Goal: Task Accomplishment & Management: Use online tool/utility

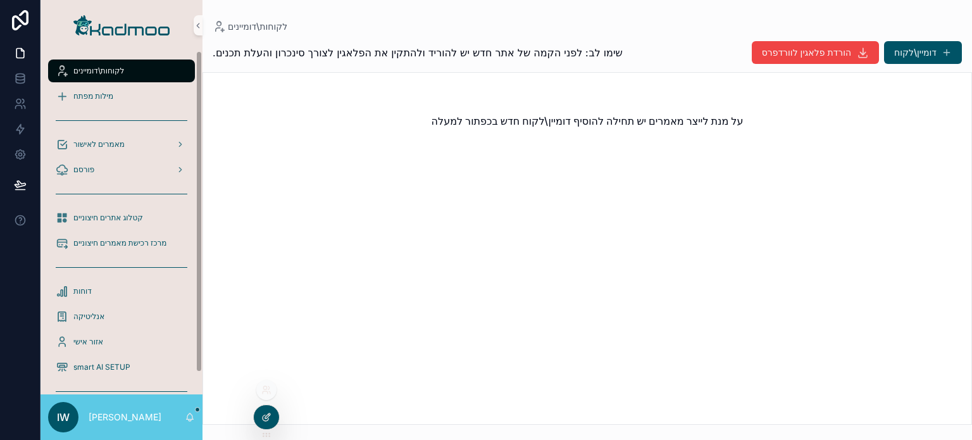
click at [266, 411] on div at bounding box center [266, 417] width 25 height 24
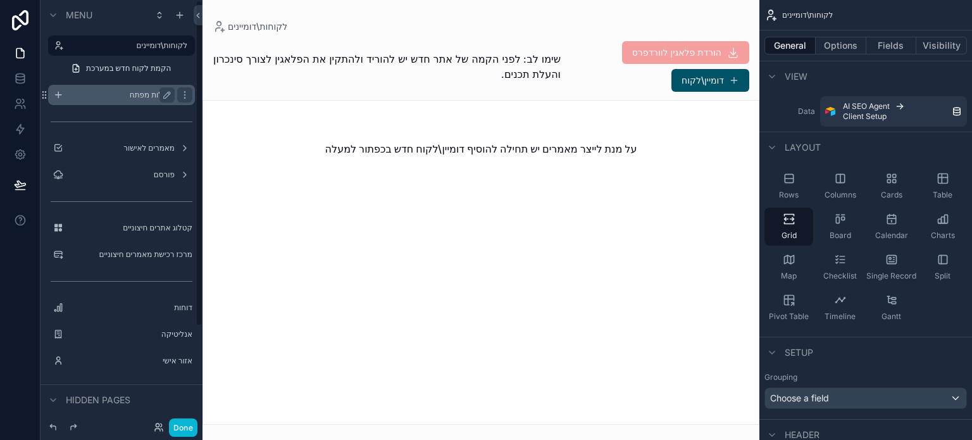
click at [148, 94] on label "מילות מפתח" at bounding box center [118, 95] width 101 height 10
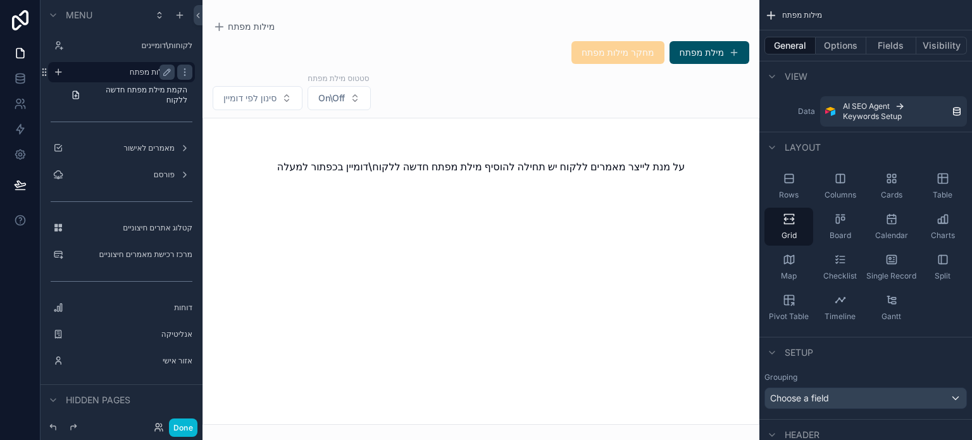
click at [705, 49] on div "scrollable content" at bounding box center [480, 220] width 557 height 440
click at [705, 49] on button "מילת מפתח" at bounding box center [709, 52] width 80 height 23
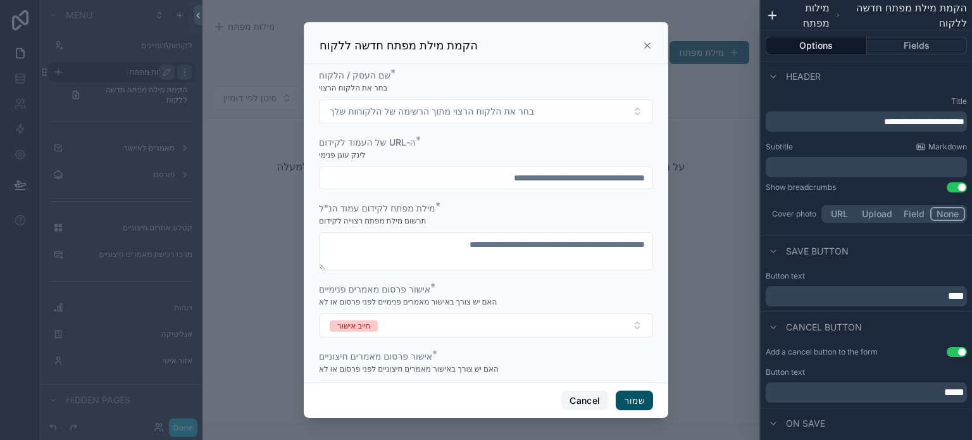
click at [588, 392] on button "Cancel" at bounding box center [584, 400] width 47 height 20
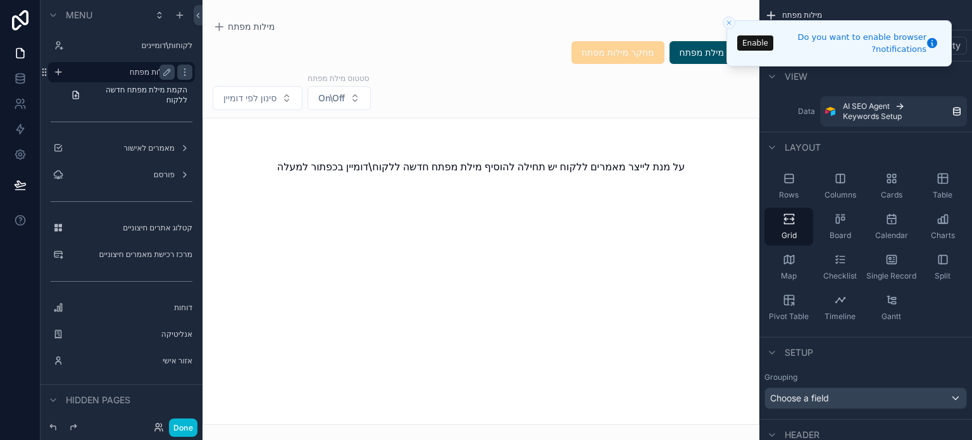
click at [747, 48] on button "Enable" at bounding box center [755, 42] width 36 height 15
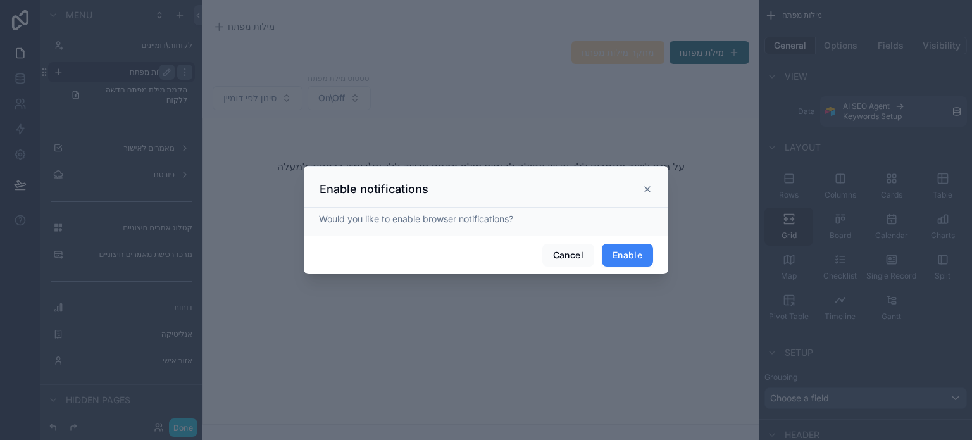
click at [615, 258] on button "Enable" at bounding box center [627, 255] width 51 height 23
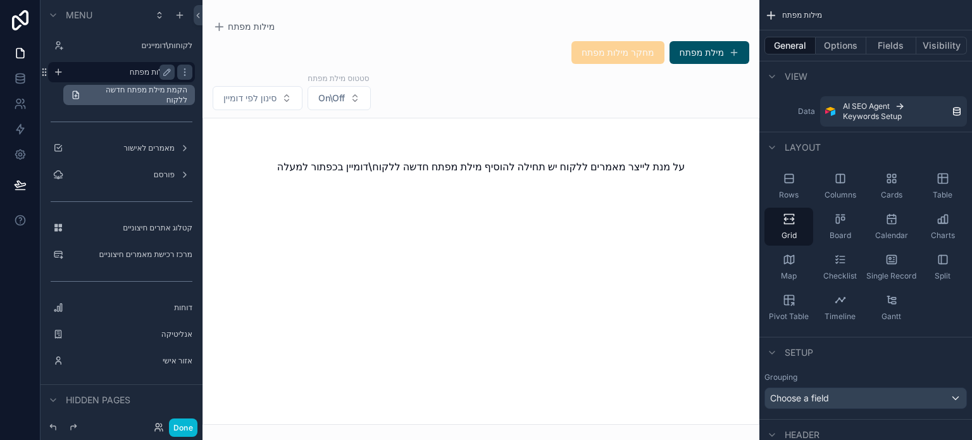
click at [149, 86] on span "הקמת מילת מפתח חדשה ללקוח" at bounding box center [136, 95] width 101 height 20
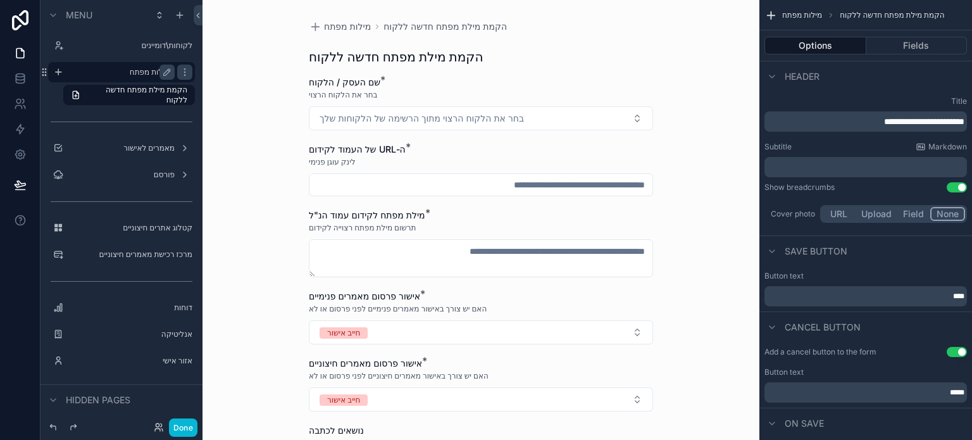
drag, startPoint x: 688, startPoint y: 108, endPoint x: 767, endPoint y: 86, distance: 81.4
click at [689, 108] on div "מילות מפתח הקמת מילת מפתח חדשה ללקוח הקמת מילת מפתח חדשה ללקוח שם העסק / הלקוח …" at bounding box center [480, 220] width 557 height 440
click at [914, 46] on button "Fields" at bounding box center [916, 46] width 101 height 18
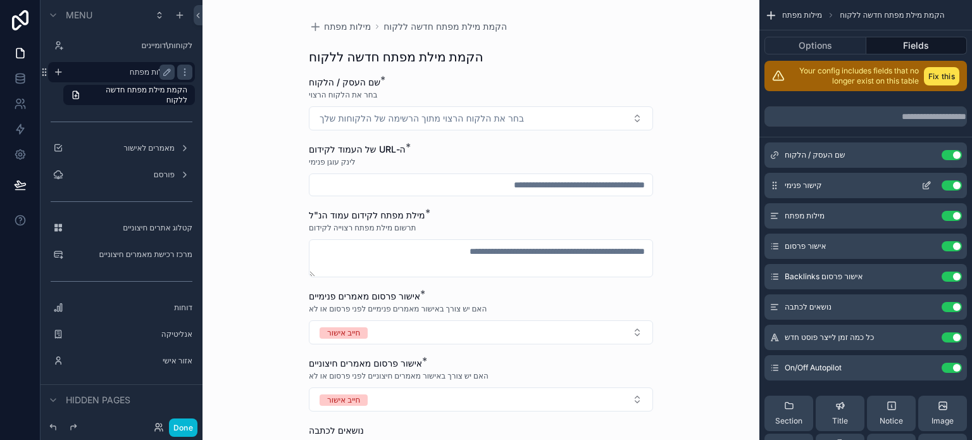
click at [923, 187] on icon "scrollable content" at bounding box center [926, 186] width 6 height 6
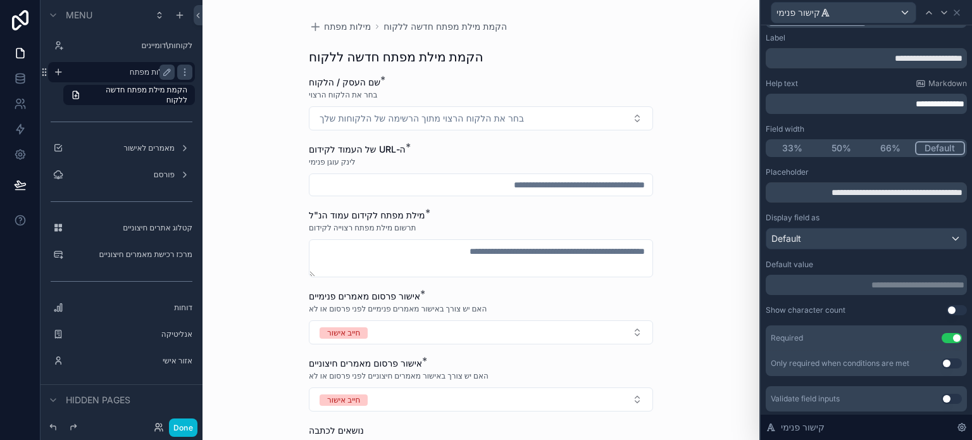
scroll to position [57, 0]
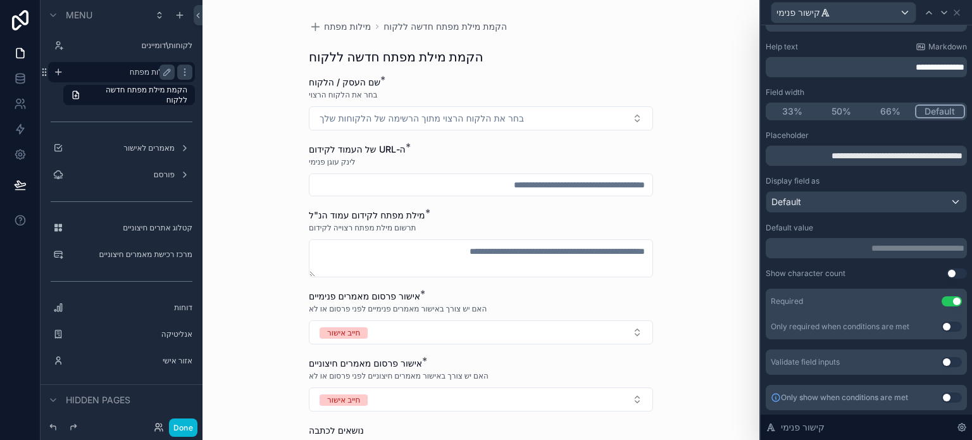
click at [941, 298] on button "Use setting" at bounding box center [951, 301] width 20 height 10
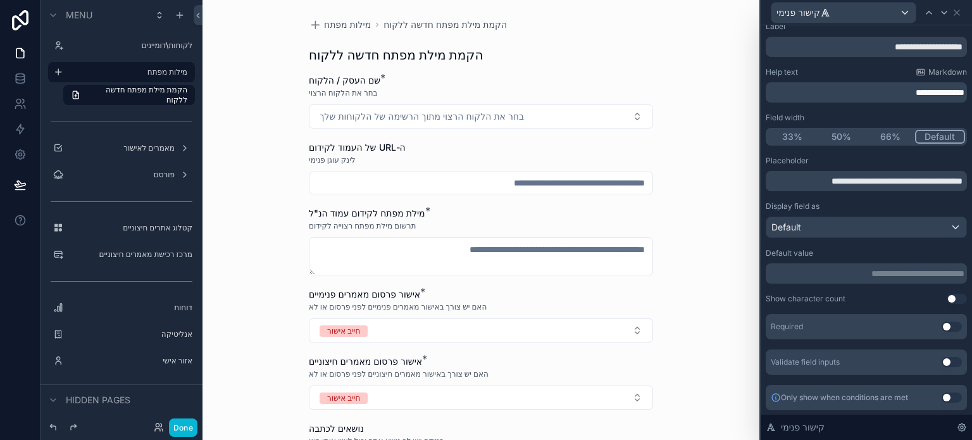
scroll to position [0, 0]
click at [681, 177] on div "מילות מפתח הקמת מילת מפתח חדשה ללקוח הקמת מילת מפתח חדשה ללקוח שם העסק / הלקוח …" at bounding box center [480, 220] width 557 height 440
click at [190, 419] on button "Done" at bounding box center [183, 427] width 28 height 18
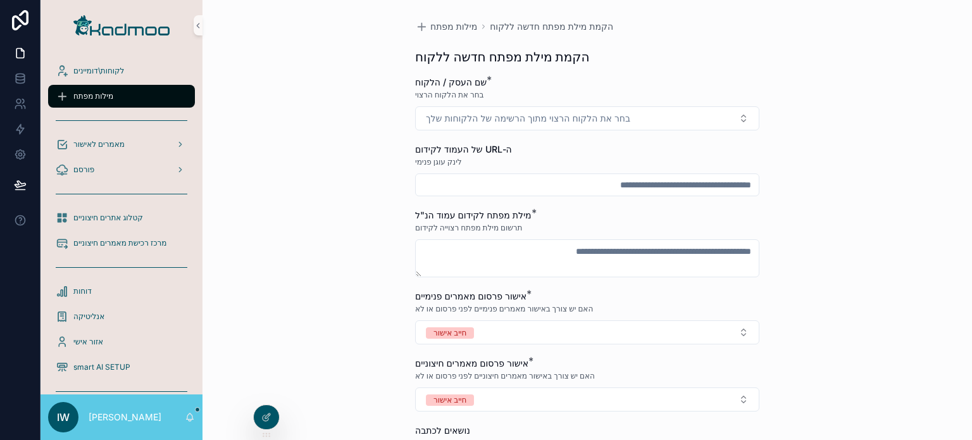
drag, startPoint x: 309, startPoint y: 174, endPoint x: 401, endPoint y: 177, distance: 91.8
click at [315, 180] on div "מילות מפתח הקמת מילת מפתח חדשה ללקוח הקמת מילת מפתח חדשה ללקוח שם העסק / הלקוח …" at bounding box center [586, 220] width 769 height 440
